Goal: Transaction & Acquisition: Purchase product/service

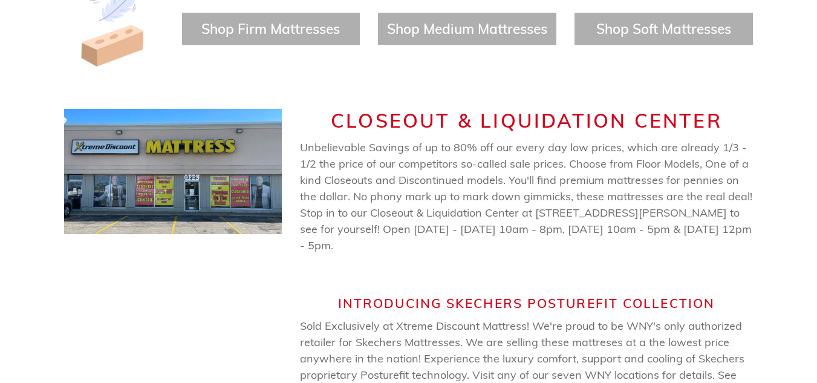
scroll to position [631, 0]
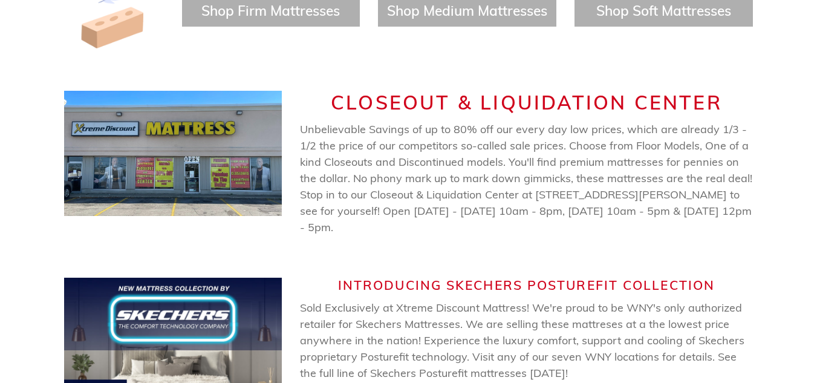
click at [239, 142] on img at bounding box center [173, 153] width 218 height 125
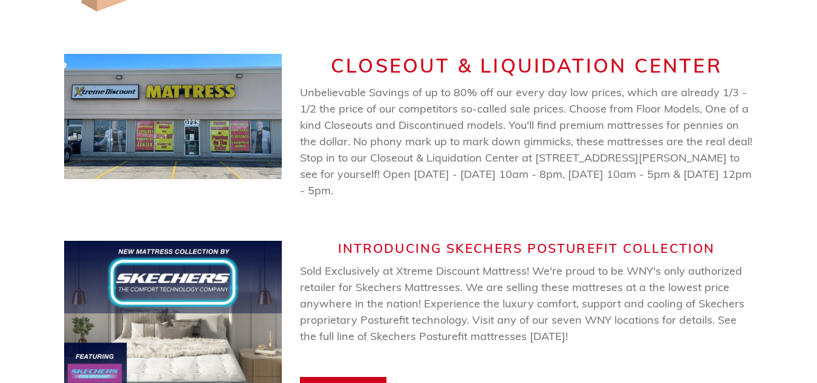
scroll to position [677, 0]
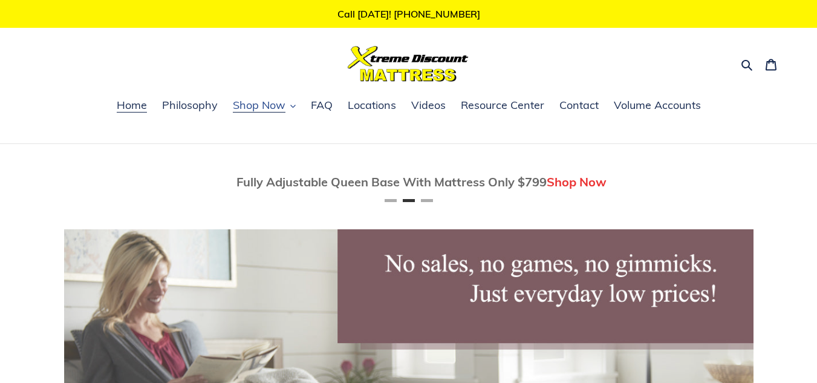
scroll to position [0, 690]
click at [273, 109] on span "Shop Now" at bounding box center [259, 105] width 53 height 15
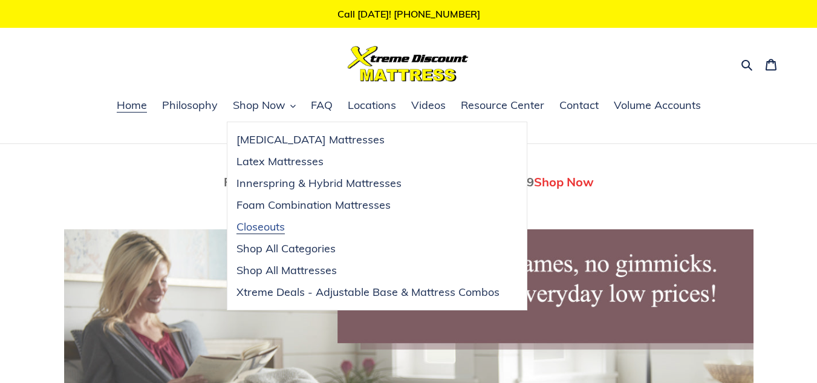
click at [256, 227] on span "Closeouts" at bounding box center [261, 227] width 48 height 15
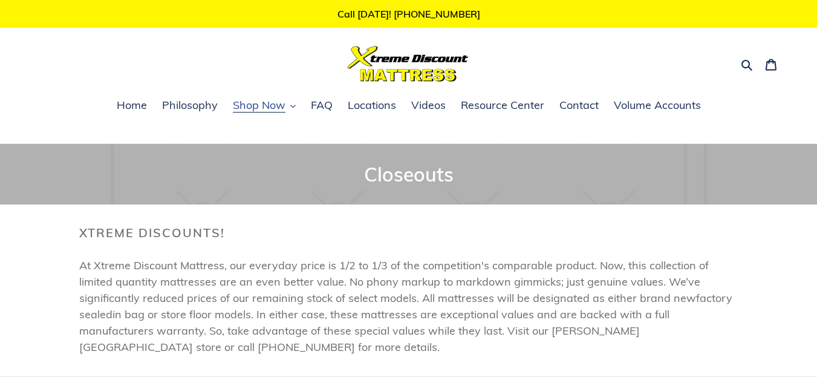
click at [282, 108] on span "Shop Now" at bounding box center [259, 105] width 53 height 15
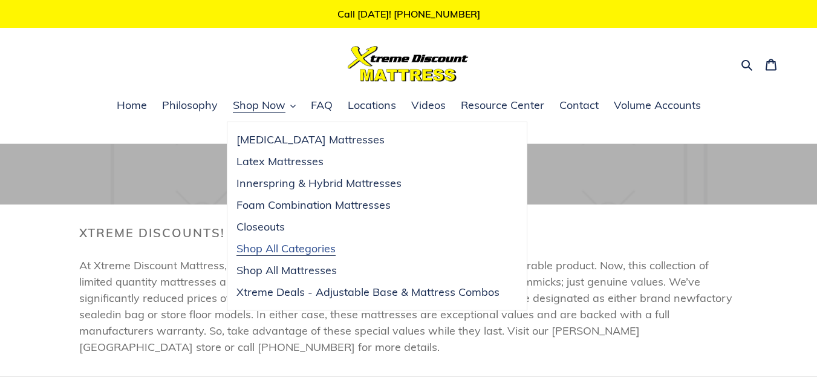
click at [260, 246] on span "Shop All Categories" at bounding box center [286, 248] width 99 height 15
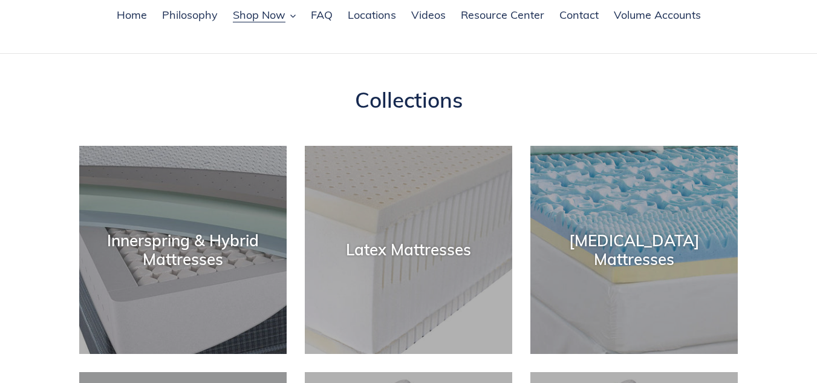
scroll to position [92, 0]
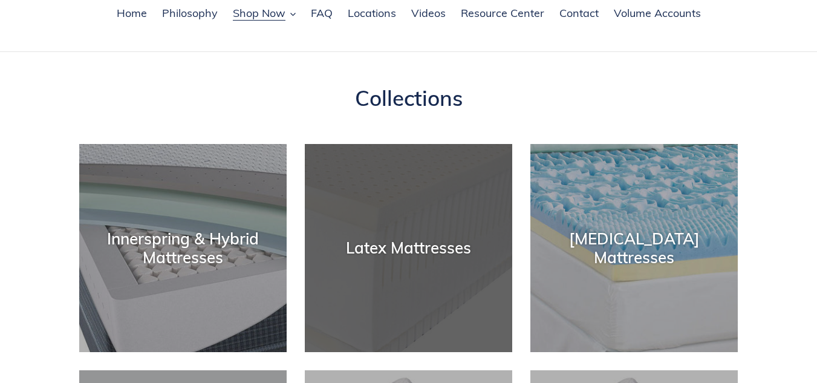
click at [420, 255] on div "Latex Mattresses" at bounding box center [408, 248] width 207 height 19
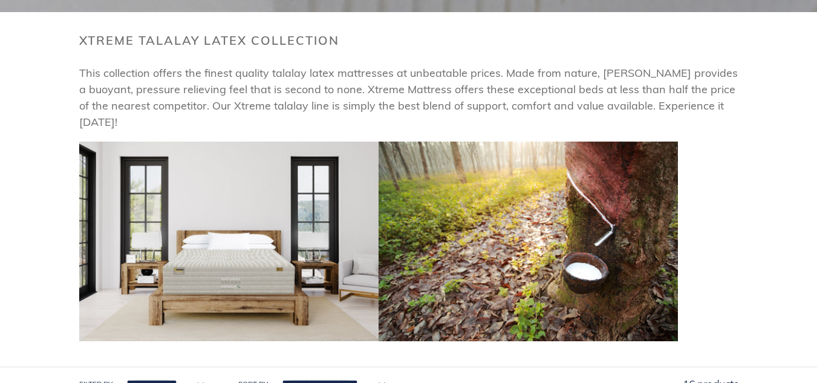
scroll to position [155, 0]
